Goal: Task Accomplishment & Management: Manage account settings

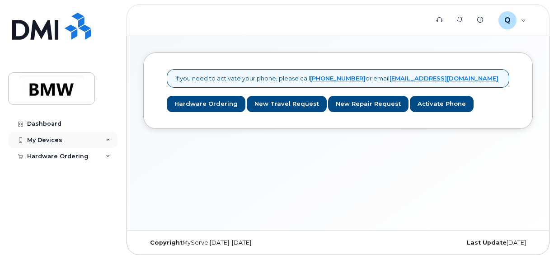
click at [33, 138] on div "My Devices" at bounding box center [44, 140] width 35 height 7
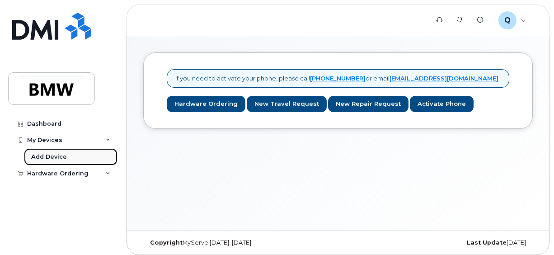
click at [45, 154] on div "Add Device" at bounding box center [49, 157] width 36 height 8
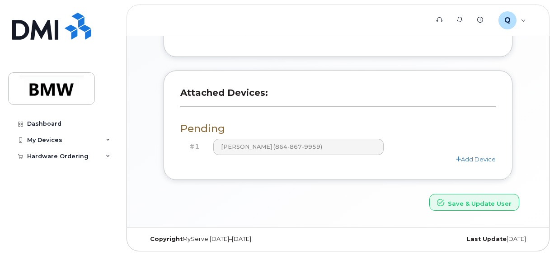
scroll to position [282, 0]
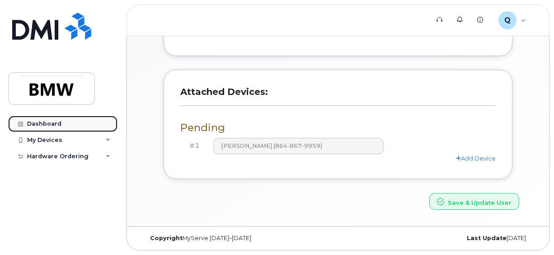
click at [74, 118] on link "Dashboard" at bounding box center [62, 124] width 109 height 16
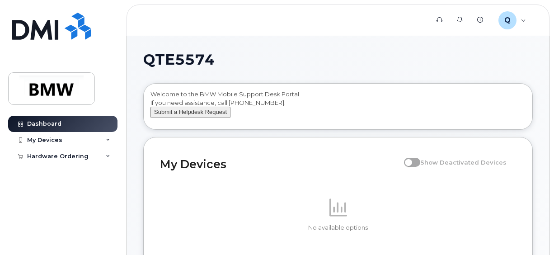
click at [204, 118] on button "Submit a Helpdesk Request" at bounding box center [191, 112] width 80 height 11
